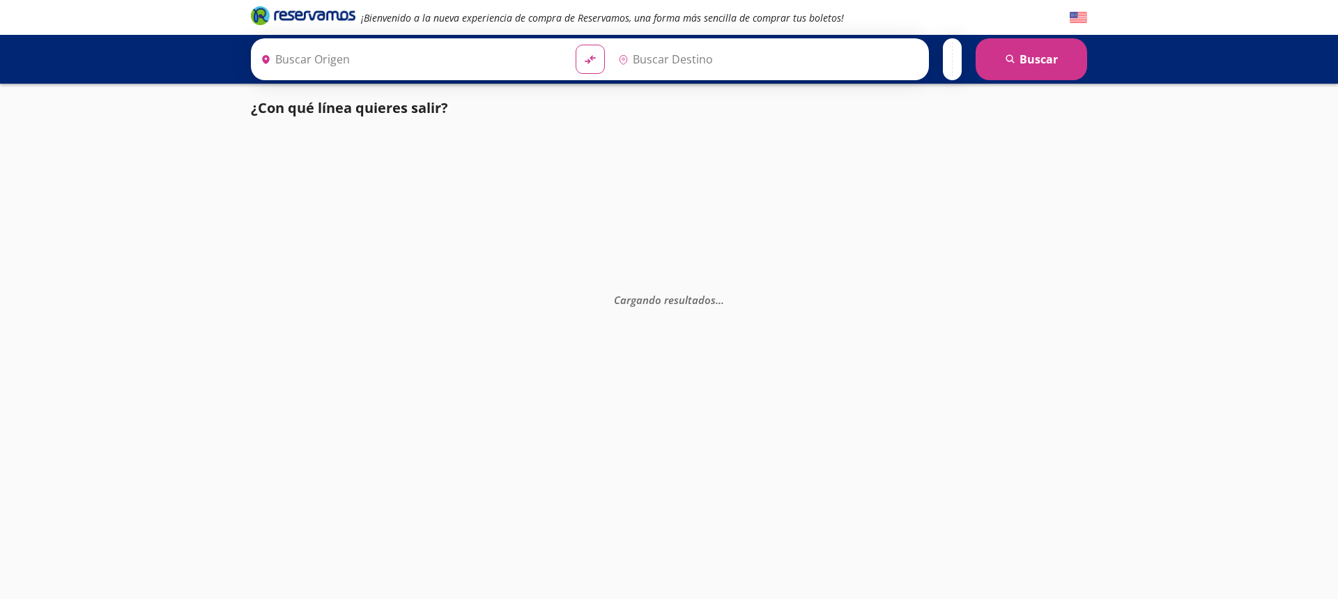
type input "Colima, Colima"
type input "Tecomán, Colima"
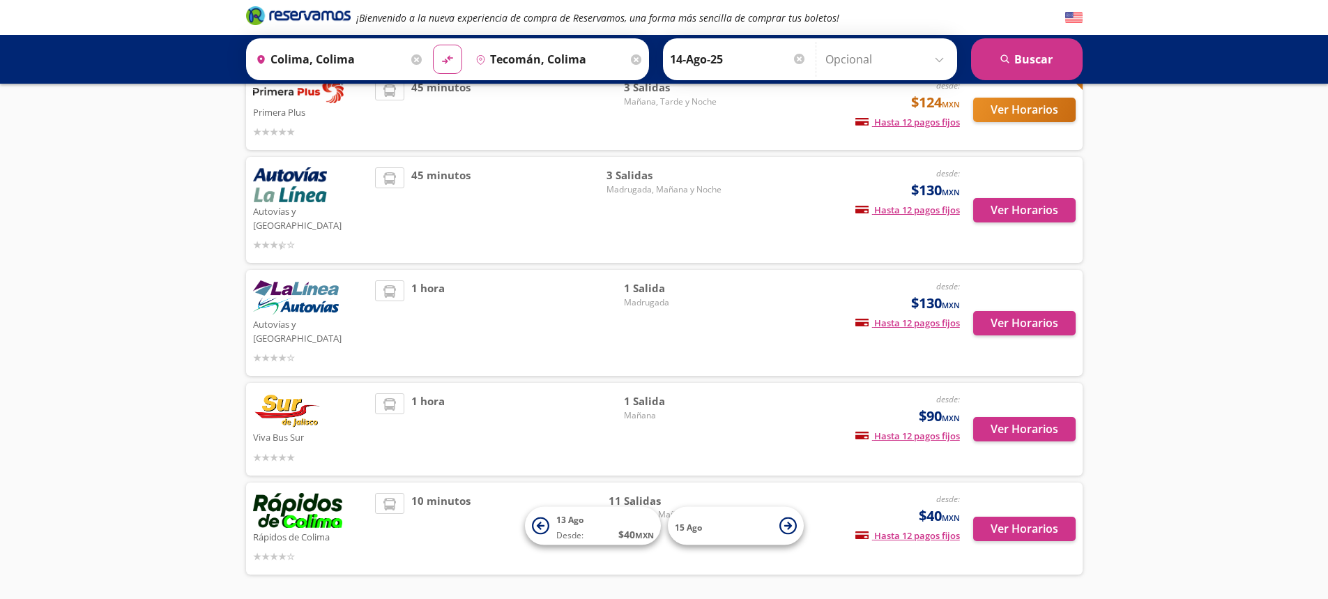
scroll to position [139, 0]
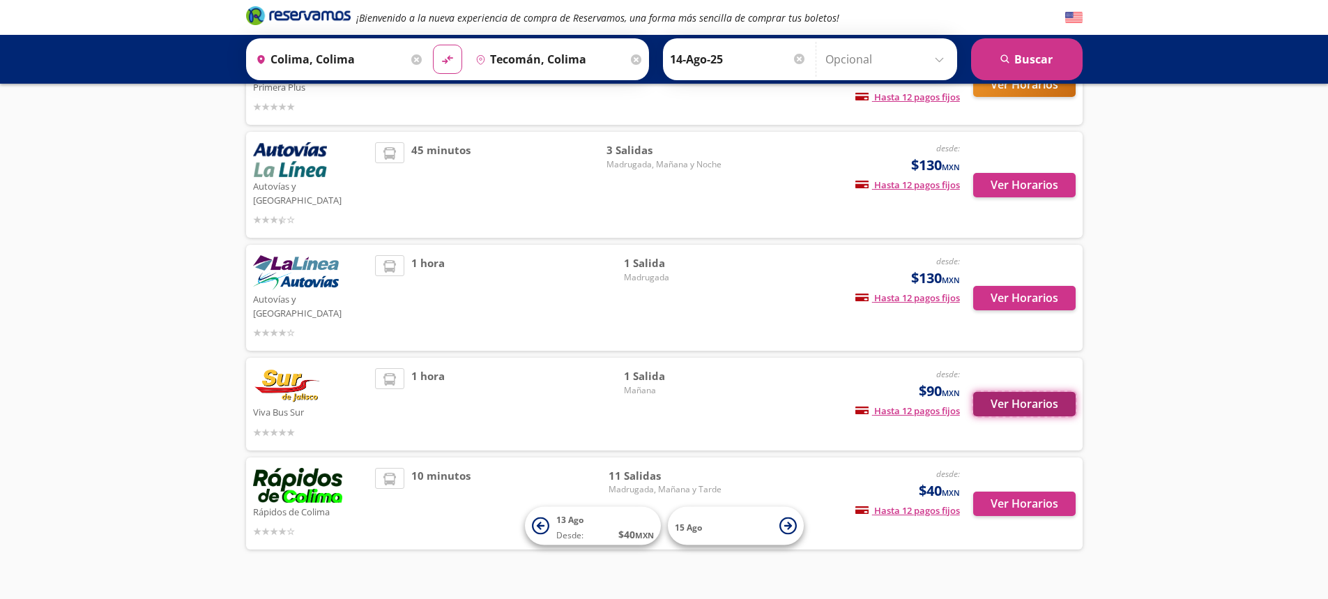
click at [1022, 392] on button "Ver Horarios" at bounding box center [1024, 404] width 102 height 24
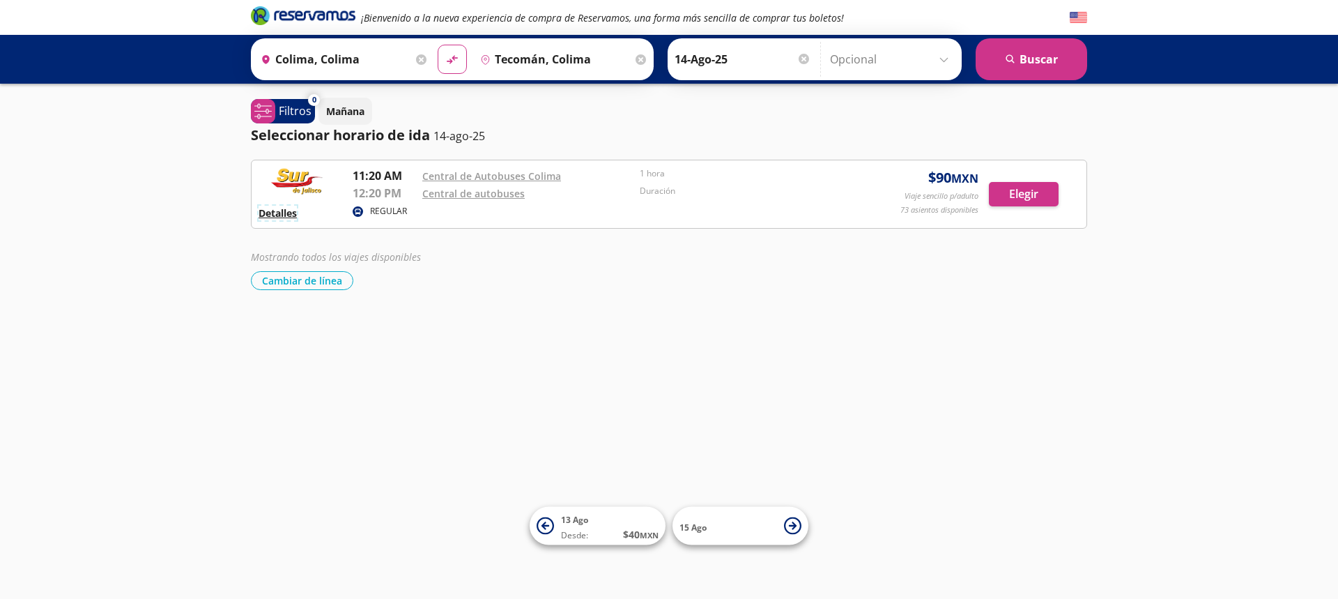
click at [277, 213] on button "Detalles" at bounding box center [278, 213] width 38 height 15
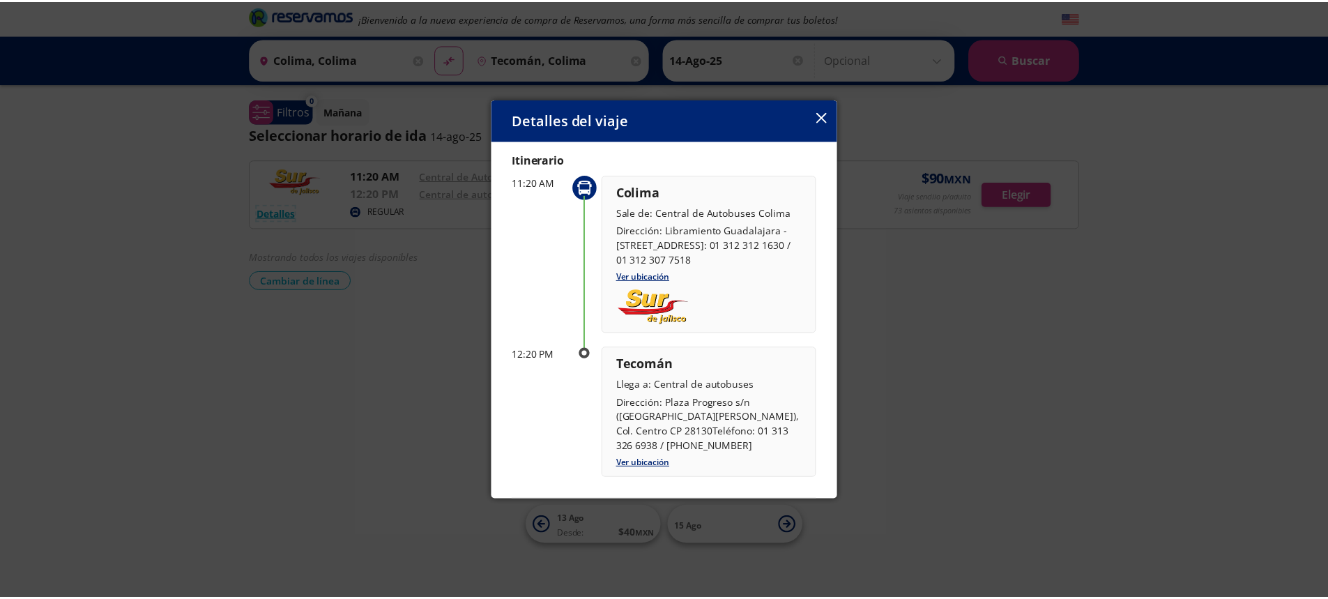
scroll to position [70, 0]
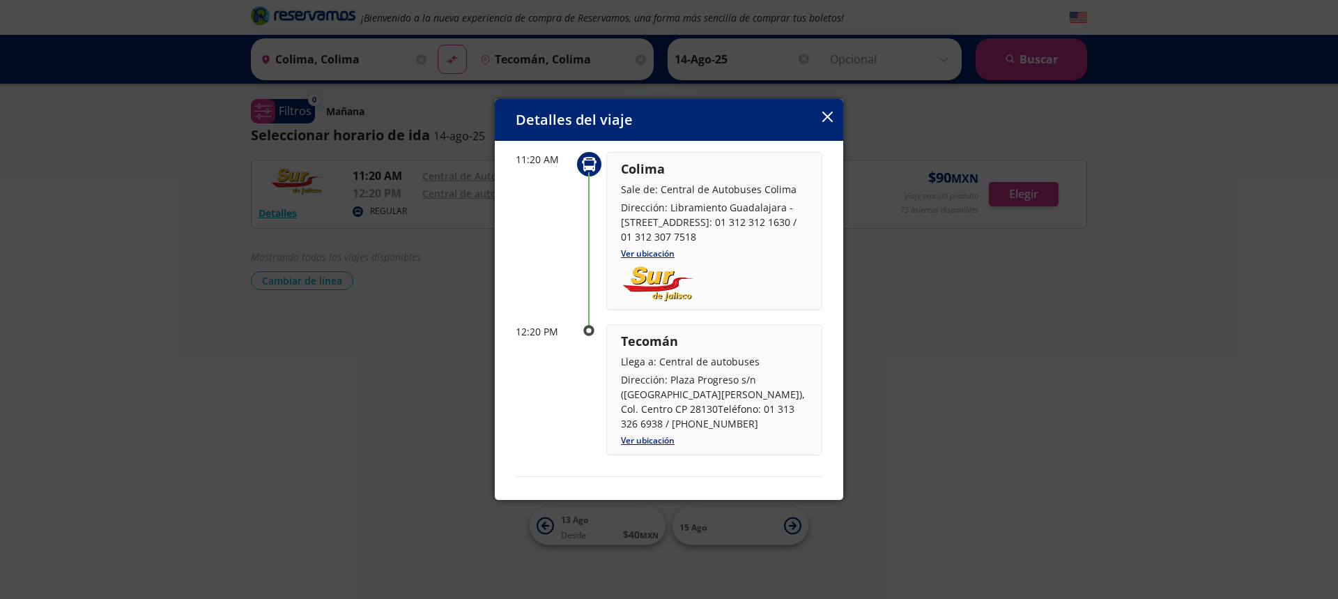
click at [826, 120] on icon "button" at bounding box center [827, 117] width 10 height 10
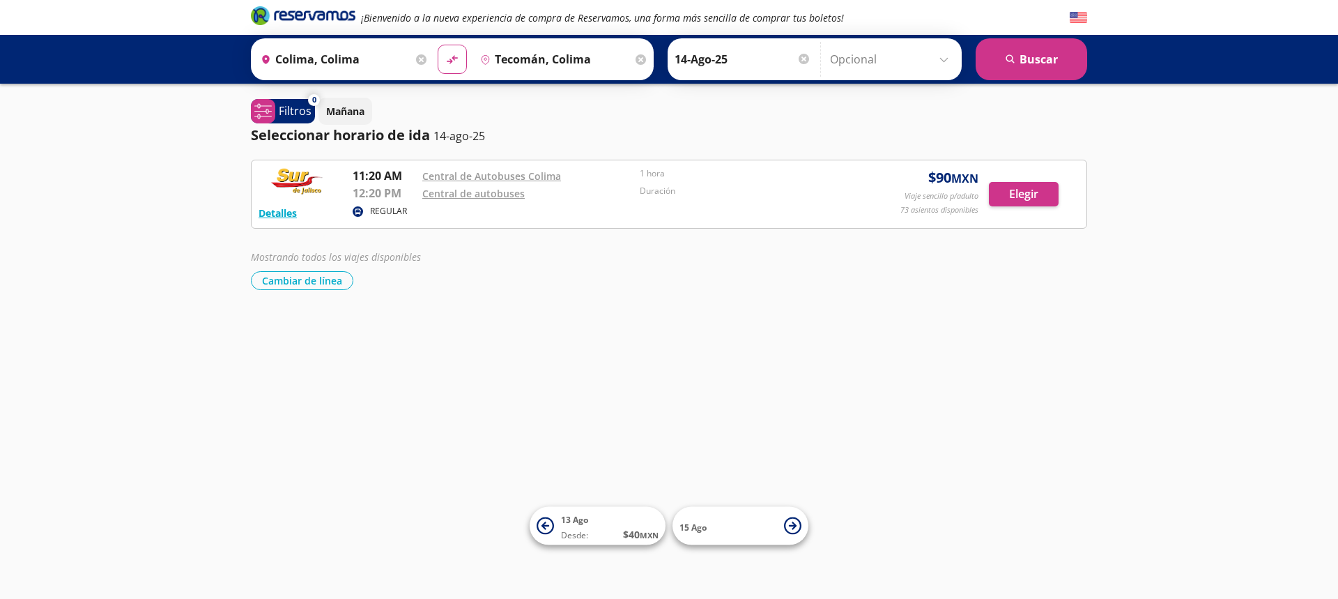
click at [418, 58] on icon at bounding box center [421, 59] width 10 height 10
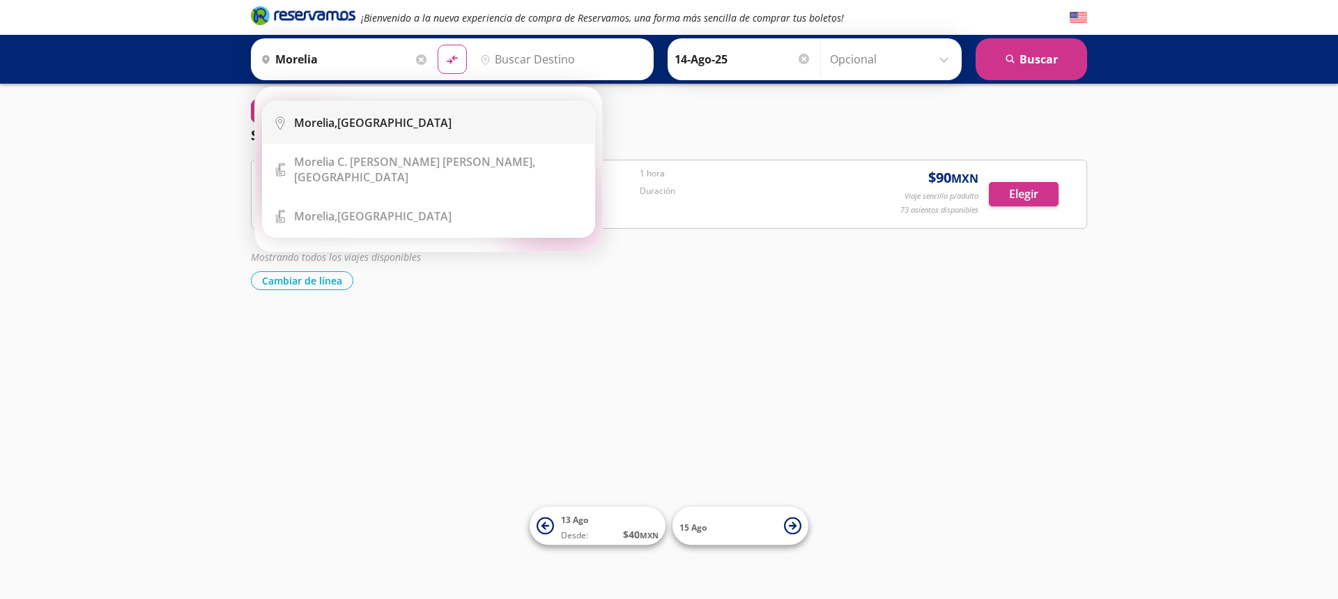
click at [389, 130] on li "City Icon [GEOGRAPHIC_DATA], [GEOGRAPHIC_DATA]" at bounding box center [429, 123] width 332 height 42
type input "[GEOGRAPHIC_DATA], [GEOGRAPHIC_DATA]"
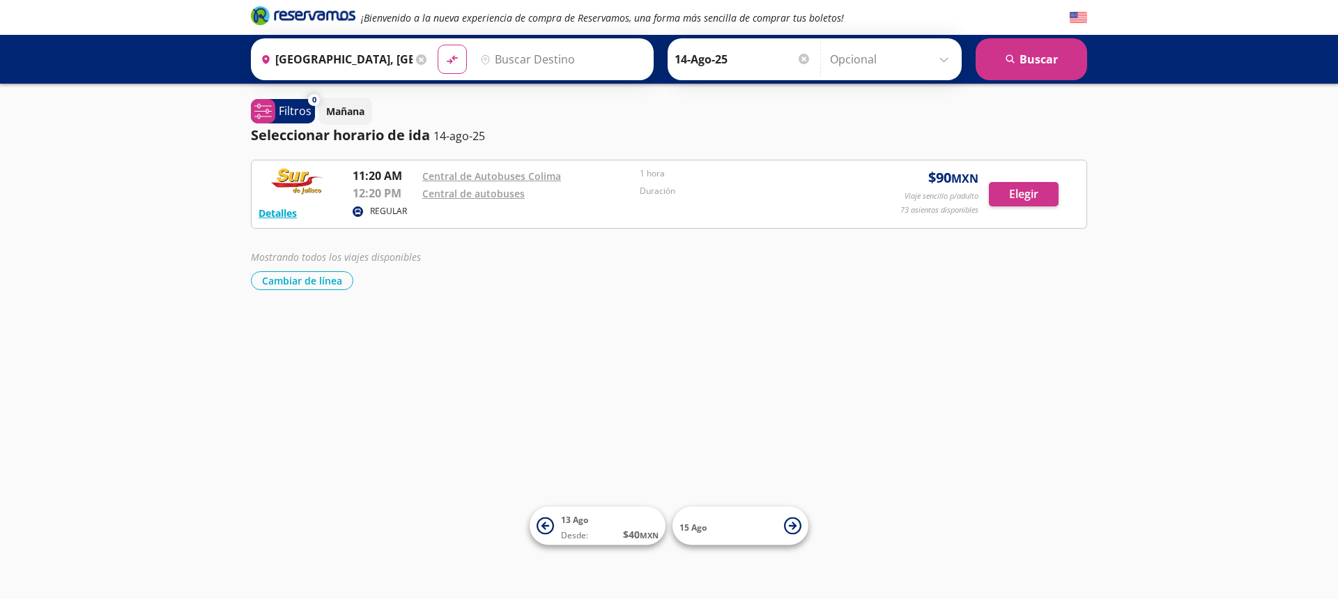
click at [529, 63] on input "Destino" at bounding box center [560, 59] width 171 height 35
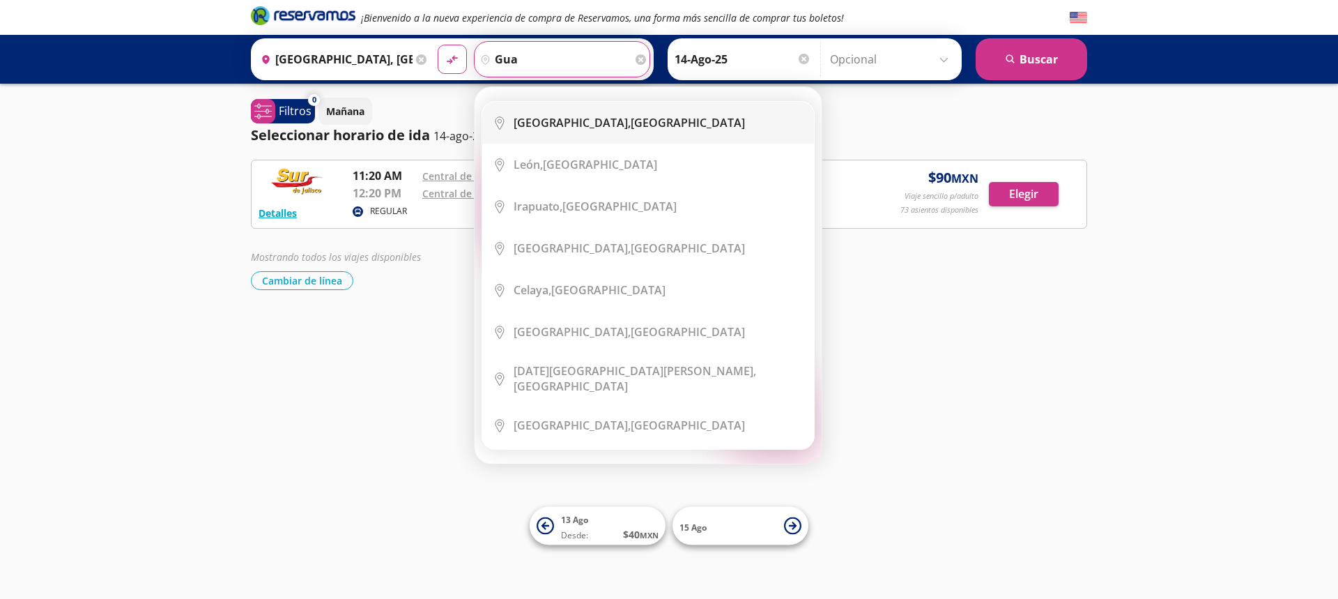
click at [578, 121] on b "[GEOGRAPHIC_DATA]," at bounding box center [572, 122] width 117 height 15
type input "[GEOGRAPHIC_DATA], [GEOGRAPHIC_DATA]"
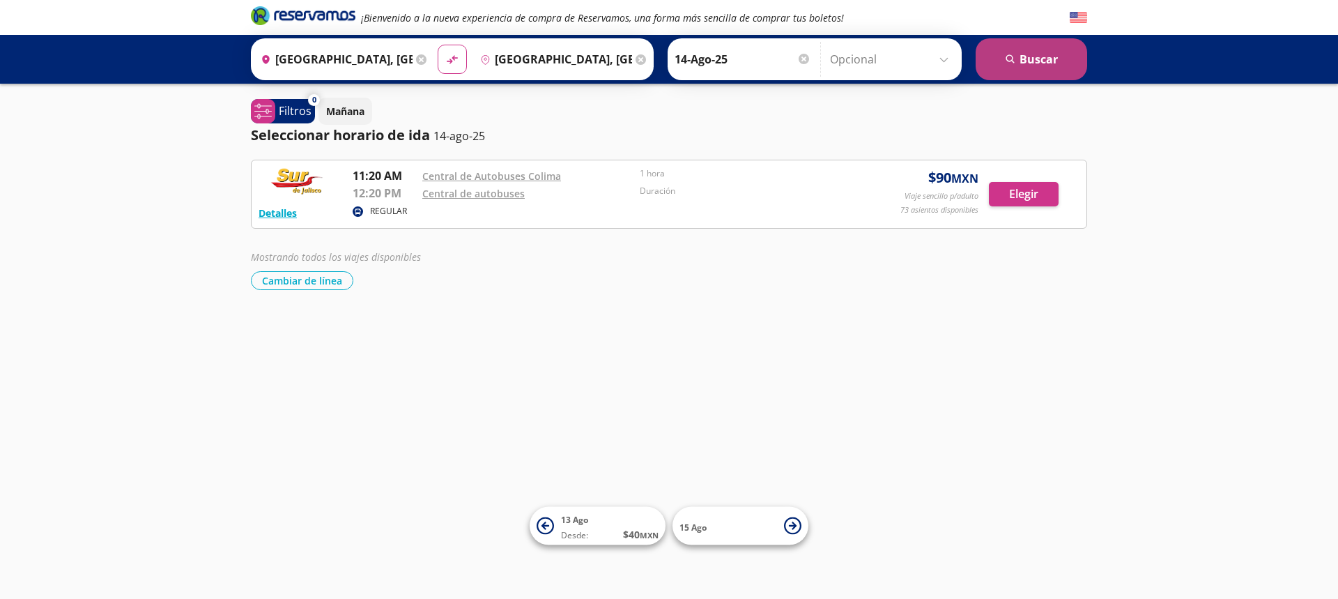
click at [1028, 58] on button "search [GEOGRAPHIC_DATA]" at bounding box center [1032, 59] width 112 height 42
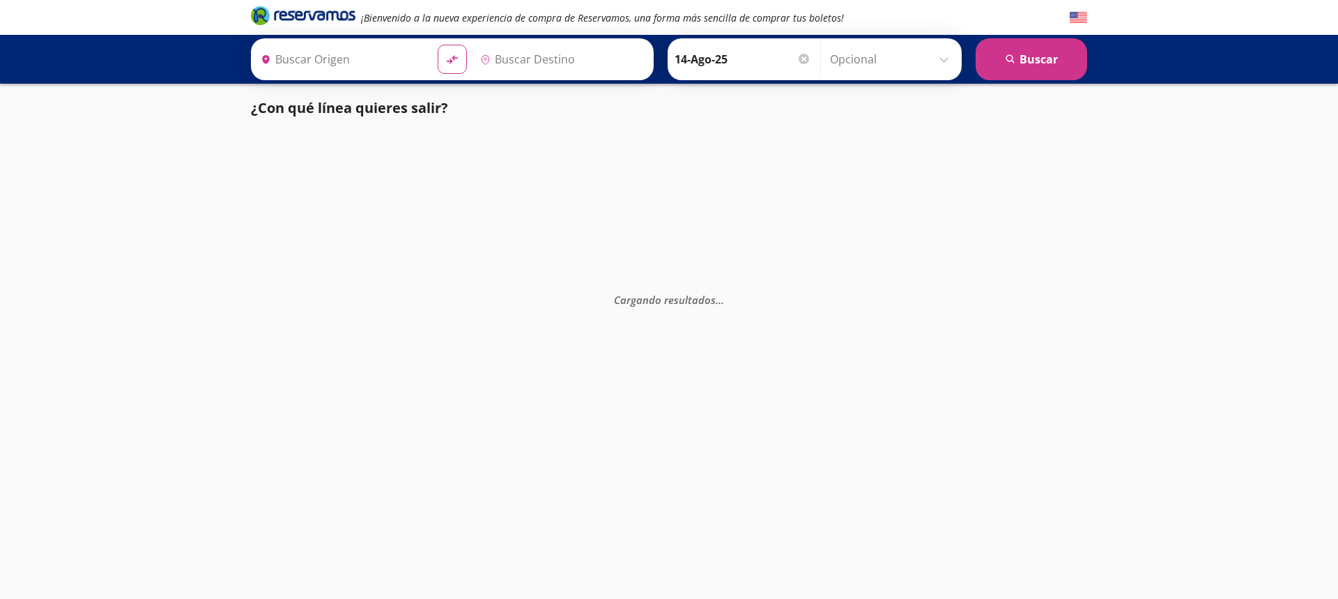
type input "[GEOGRAPHIC_DATA], [GEOGRAPHIC_DATA]"
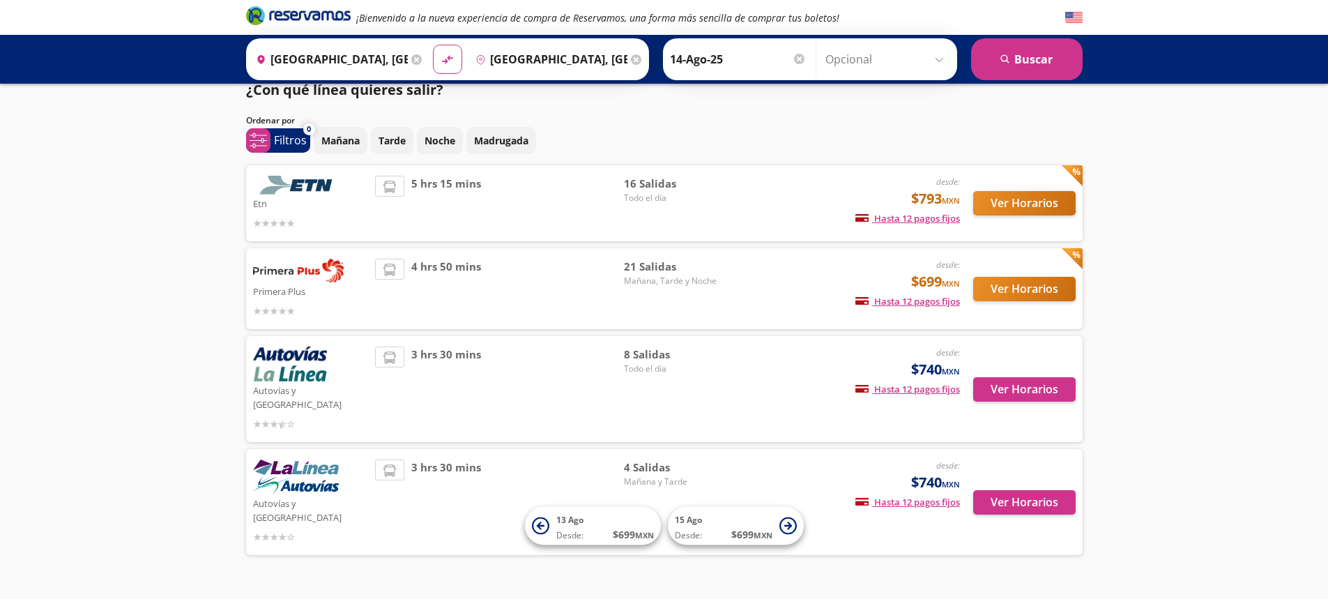
scroll to position [24, 0]
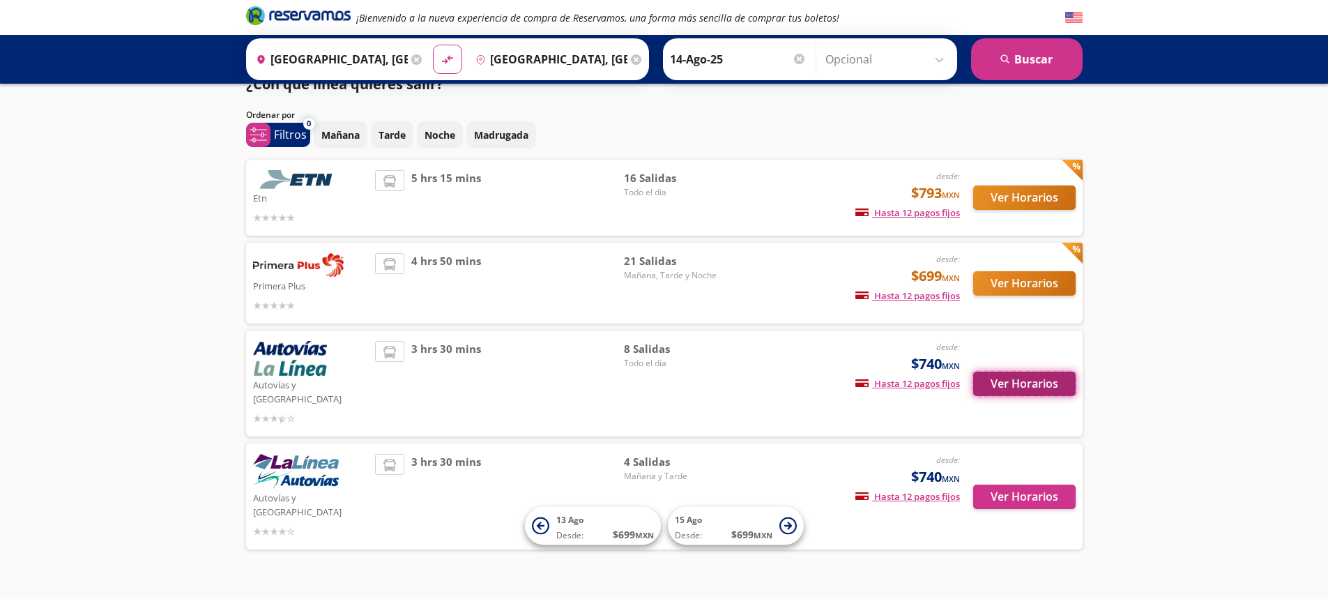
click at [1027, 376] on button "Ver Horarios" at bounding box center [1024, 383] width 102 height 24
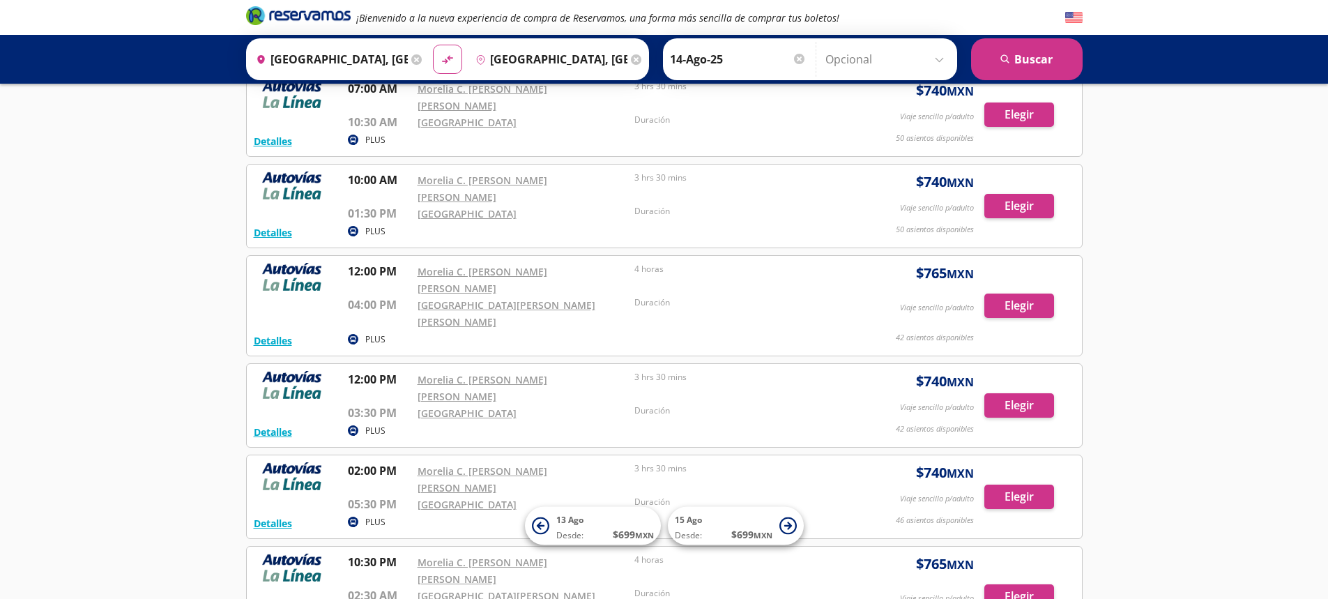
scroll to position [290, 0]
